Goal: Transaction & Acquisition: Purchase product/service

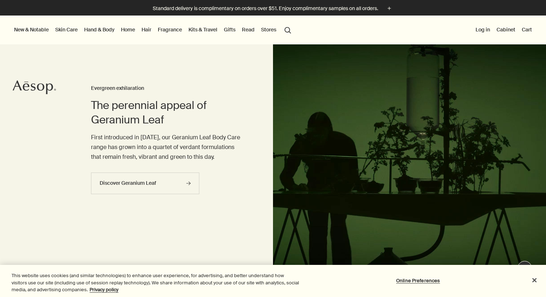
click at [149, 32] on link "Hair" at bounding box center [146, 29] width 13 height 9
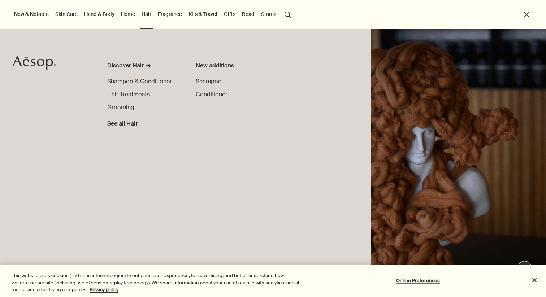
click at [133, 96] on span "Hair Treatments" at bounding box center [128, 95] width 42 height 8
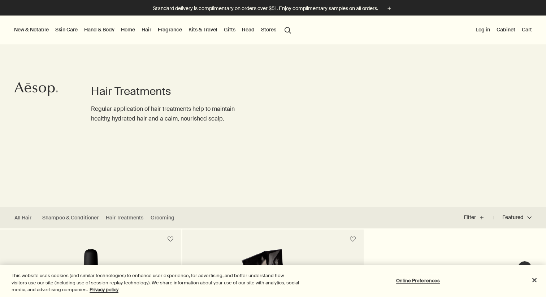
click at [145, 30] on link "Hair" at bounding box center [146, 29] width 13 height 9
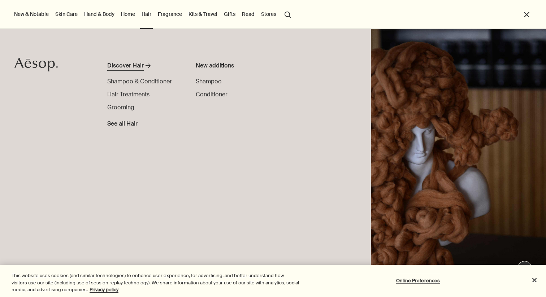
click at [134, 64] on div "Discover Hair" at bounding box center [125, 65] width 36 height 9
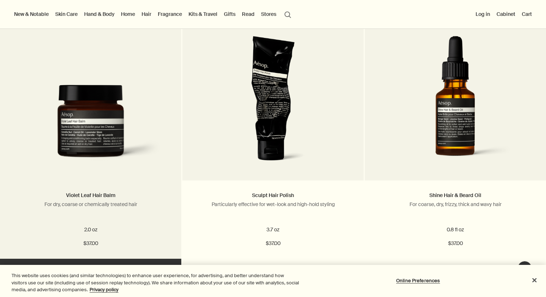
scroll to position [946, 0]
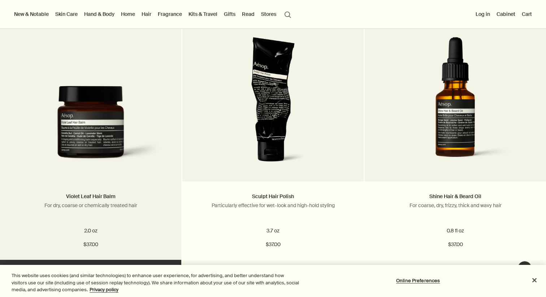
click at [113, 103] on img at bounding box center [91, 128] width 160 height 85
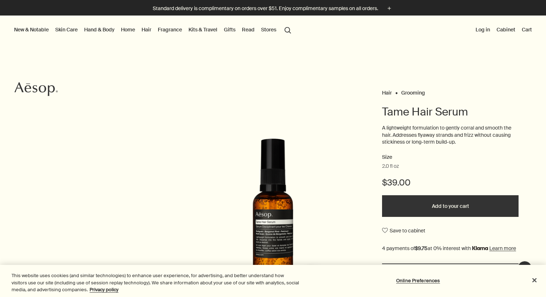
click at [395, 211] on button "Add to your cart" at bounding box center [450, 206] width 137 height 22
click at [203, 28] on link "Kits & Travel" at bounding box center [203, 29] width 32 height 9
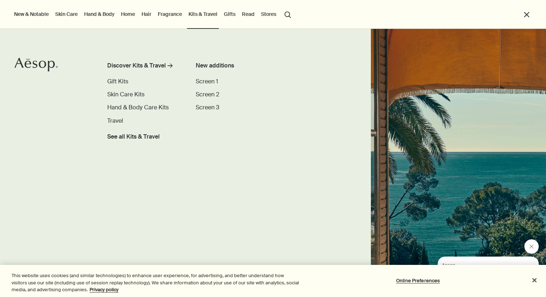
click at [174, 16] on link "Fragrance" at bounding box center [169, 13] width 27 height 9
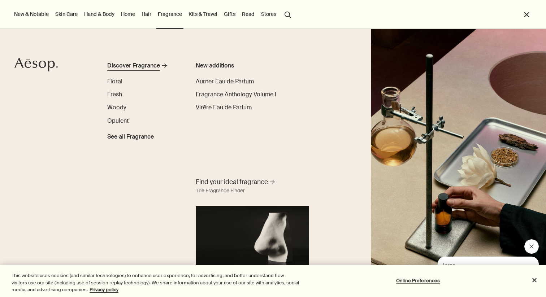
click at [132, 65] on div "Discover Fragrance" at bounding box center [133, 65] width 53 height 9
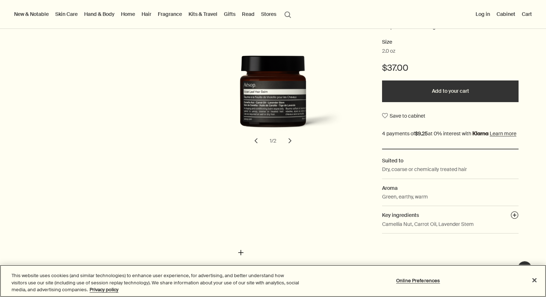
scroll to position [133, 0]
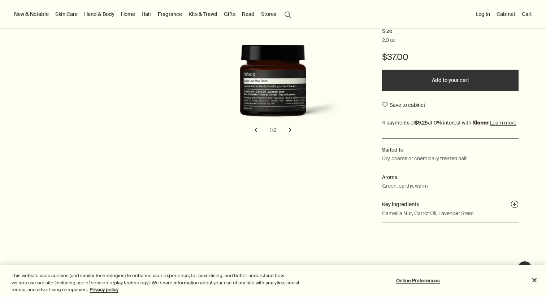
click at [431, 77] on button "Add to your cart" at bounding box center [450, 81] width 137 height 22
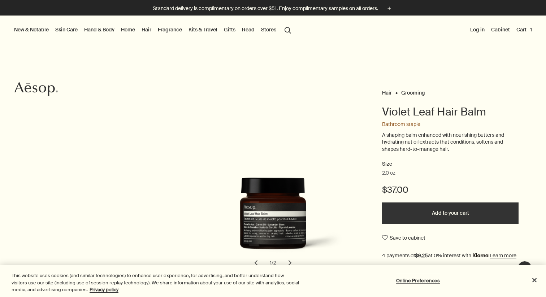
click at [125, 29] on link "Home" at bounding box center [128, 29] width 17 height 9
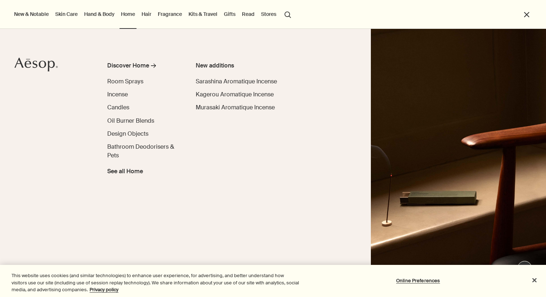
click at [92, 16] on link "Hand & Body" at bounding box center [99, 13] width 33 height 9
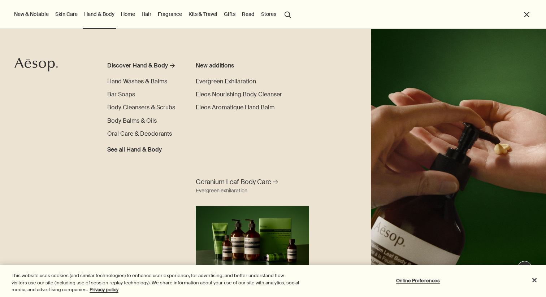
click at [63, 14] on link "Skin Care" at bounding box center [66, 13] width 25 height 9
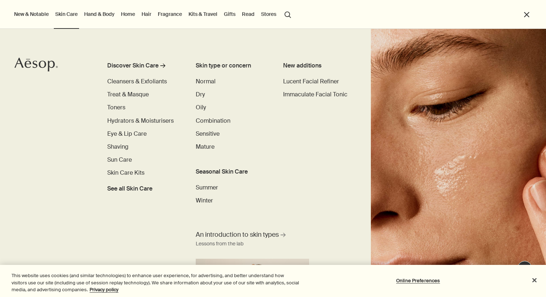
click at [96, 13] on link "Hand & Body" at bounding box center [99, 13] width 33 height 9
